Goal: Task Accomplishment & Management: Complete application form

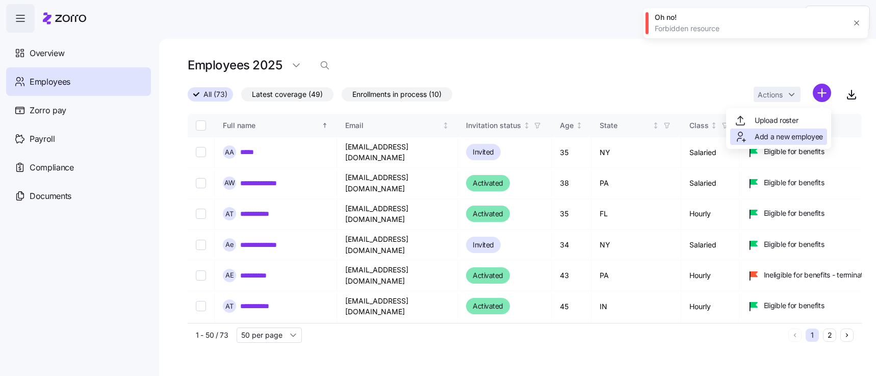
click at [779, 142] on div "Add a new employee" at bounding box center [778, 137] width 89 height 12
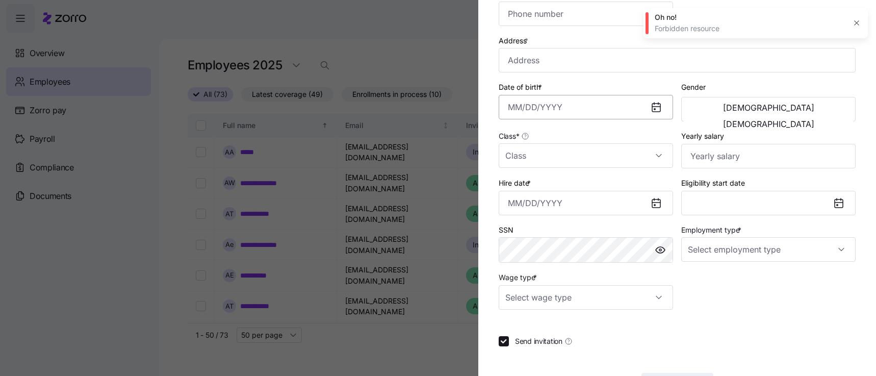
scroll to position [246, 0]
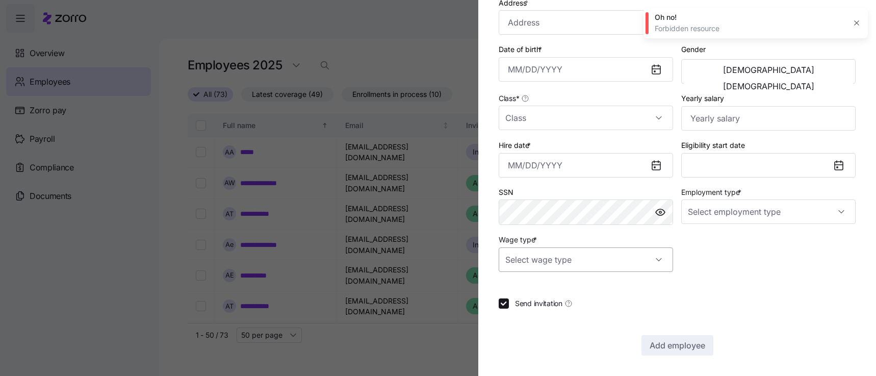
type input "[PHONE_NUMBER]"
type input "$656,665"
type input "Full Time"
type input "Salary"
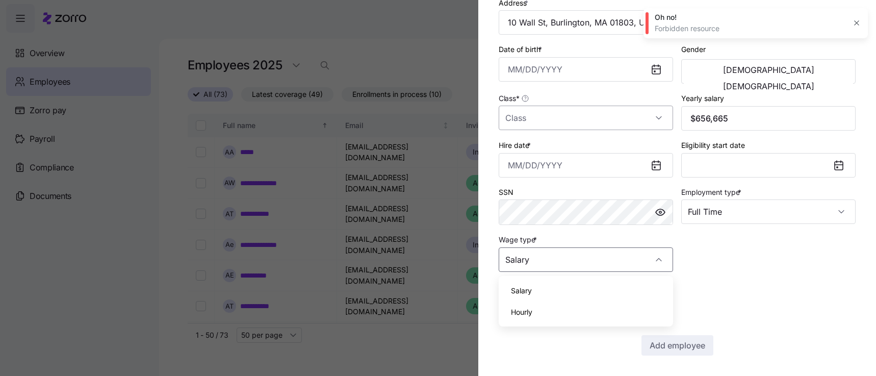
checkbox input "false"
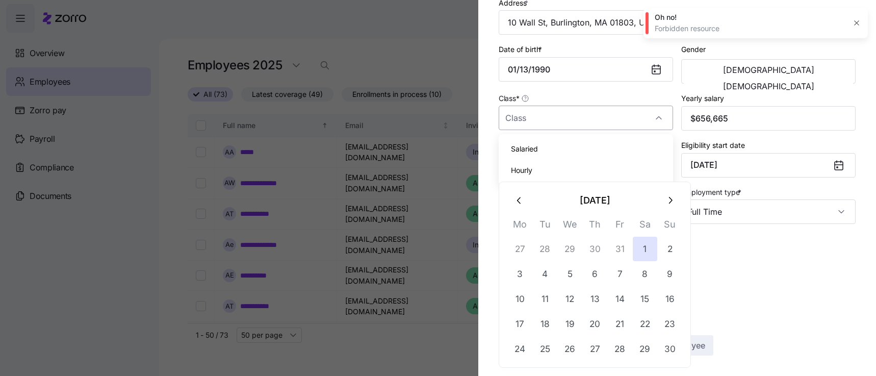
click at [531, 119] on input "Class *" at bounding box center [586, 118] width 174 height 24
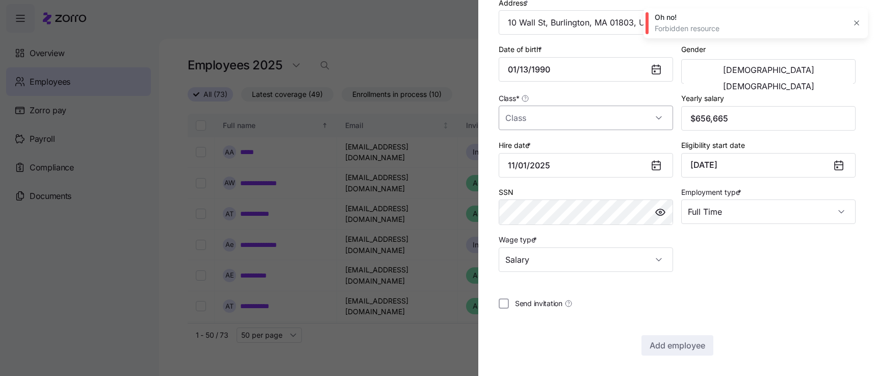
click at [531, 119] on input "Class *" at bounding box center [586, 118] width 174 height 24
click at [535, 154] on div "Salaried" at bounding box center [586, 148] width 166 height 21
type input "Salaried"
click at [677, 348] on span "Add employee" at bounding box center [678, 345] width 56 height 12
